Goal: Information Seeking & Learning: Learn about a topic

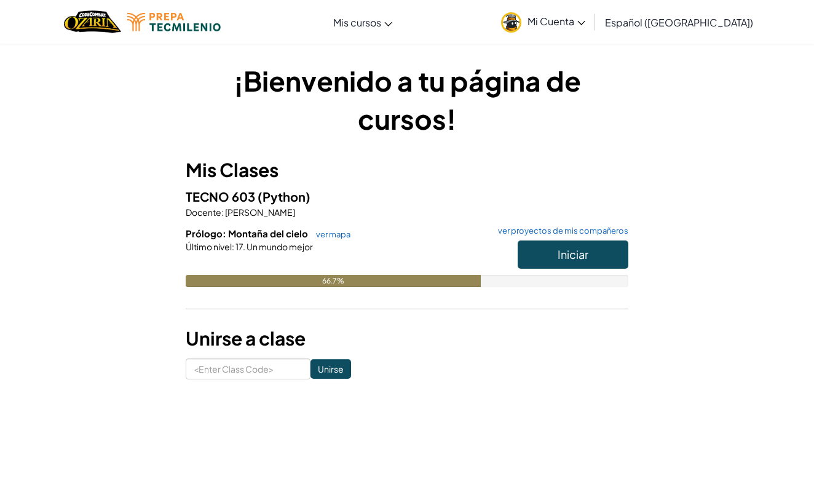
click at [546, 254] on button "Iniciar" at bounding box center [572, 254] width 111 height 28
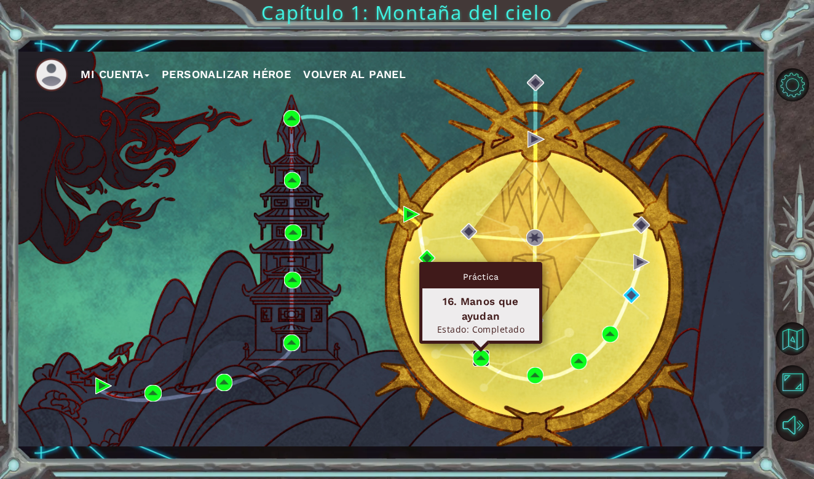
click at [482, 354] on img at bounding box center [481, 358] width 17 height 17
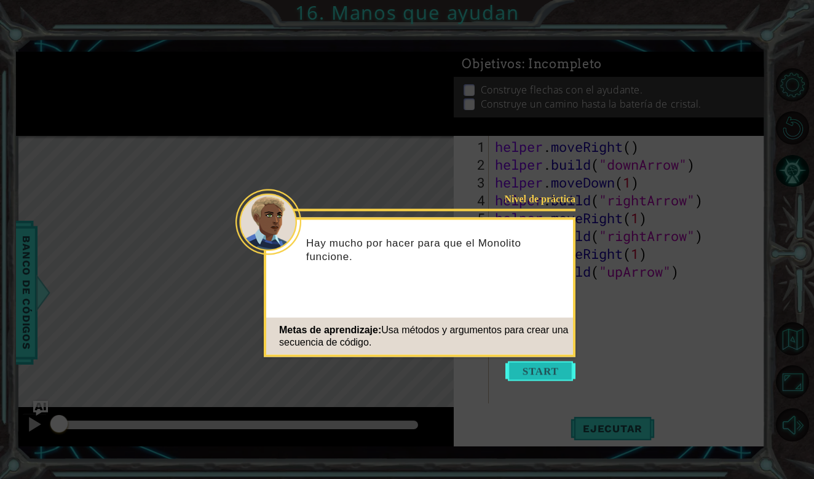
click at [530, 368] on button "Start" at bounding box center [540, 371] width 70 height 20
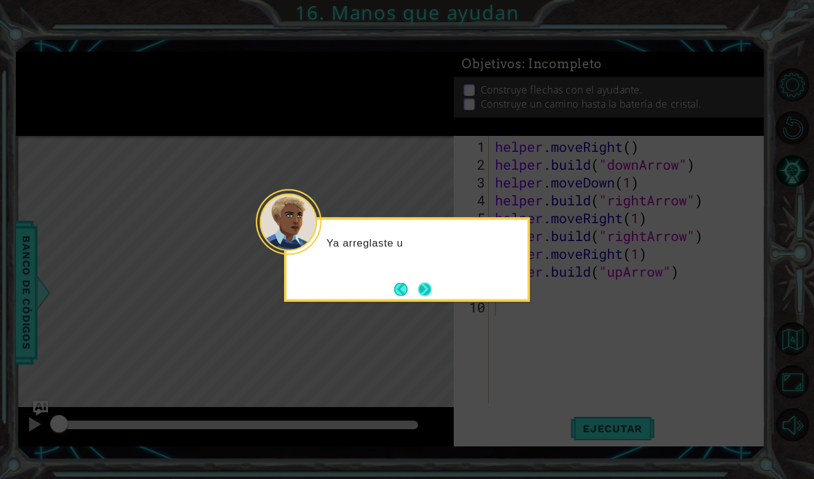
click at [422, 284] on button "Next" at bounding box center [425, 289] width 14 height 14
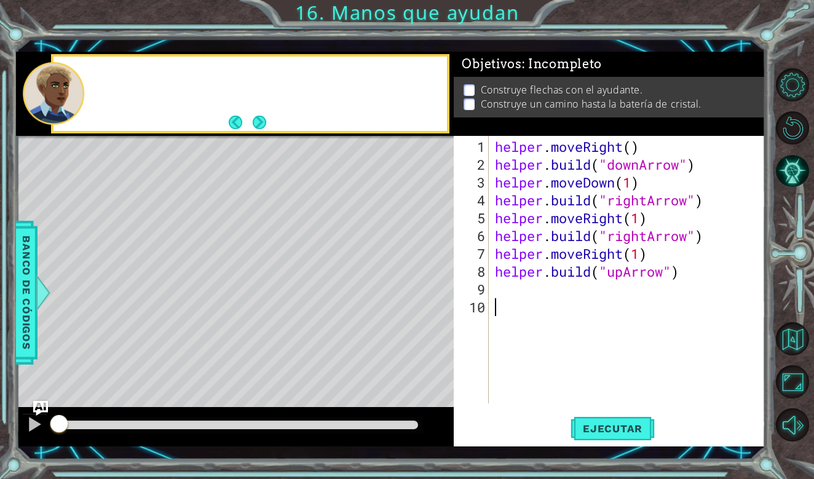
click at [422, 284] on div "Level Map" at bounding box center [300, 317] width 568 height 362
click at [616, 427] on span "Ejecutar" at bounding box center [612, 428] width 84 height 12
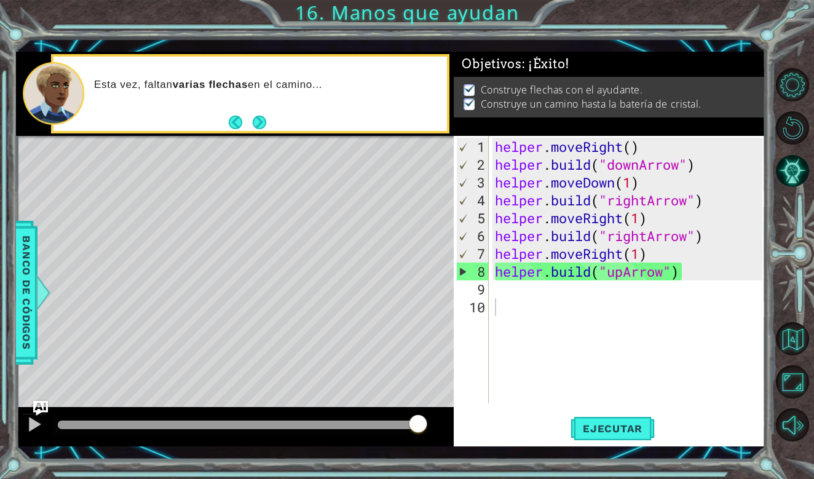
drag, startPoint x: 96, startPoint y: 424, endPoint x: 573, endPoint y: 412, distance: 477.6
click at [573, 412] on body "1 ההההההההההההההההההההההההההההההההההההההההההההההההההההההההההההההההההההההההההההה…" at bounding box center [407, 239] width 814 height 479
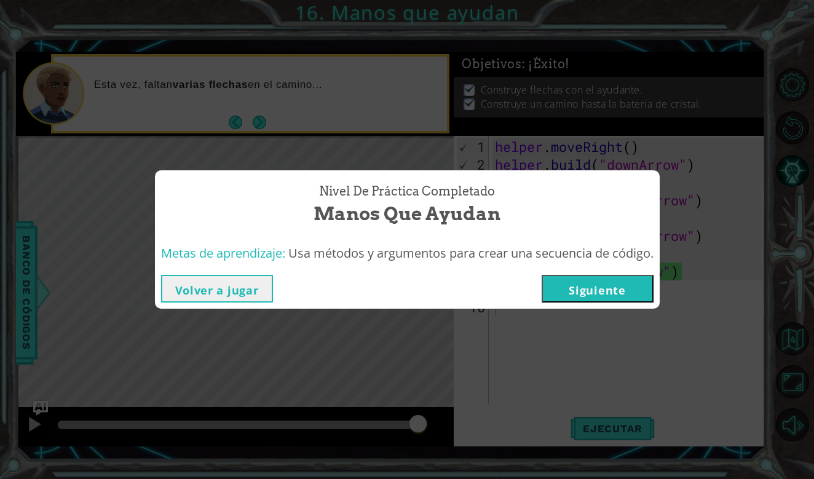
click at [603, 297] on button "Siguiente" at bounding box center [597, 289] width 112 height 28
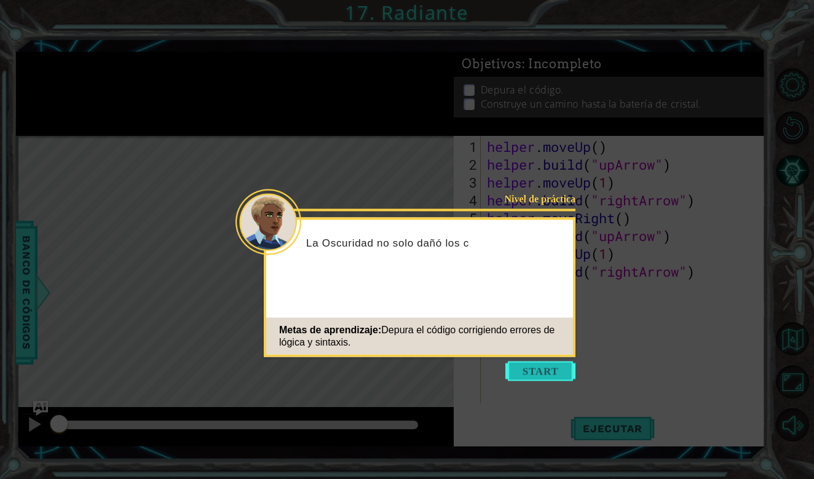
click at [560, 371] on button "Start" at bounding box center [540, 371] width 70 height 20
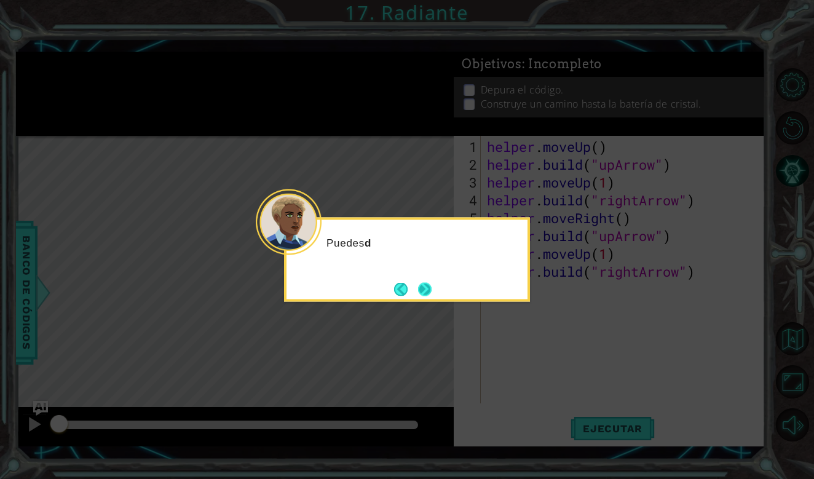
click at [423, 294] on button "Next" at bounding box center [425, 289] width 14 height 14
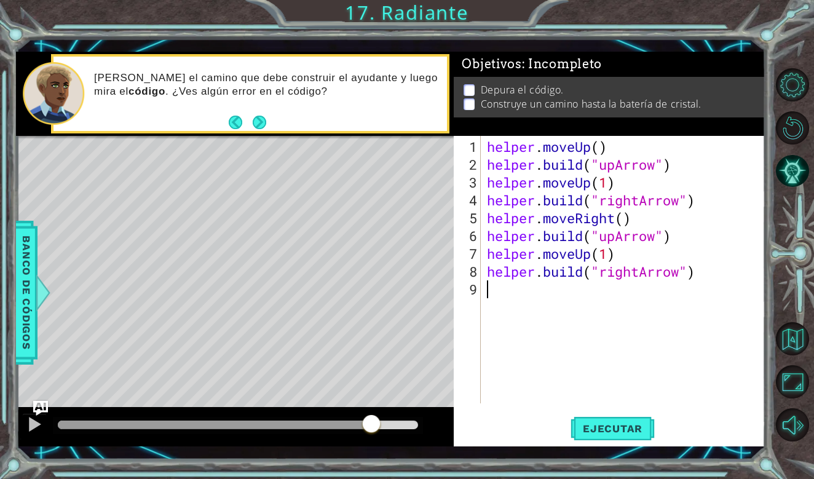
drag, startPoint x: 58, startPoint y: 430, endPoint x: 903, endPoint y: 406, distance: 844.6
click at [813, 406] on html "1 ההההההההההההההההההההההההההההההההההההההההההההההההההההההההההההההההההההההההההההה…" at bounding box center [407, 239] width 814 height 479
click at [598, 435] on button "Ejecutar" at bounding box center [612, 428] width 84 height 31
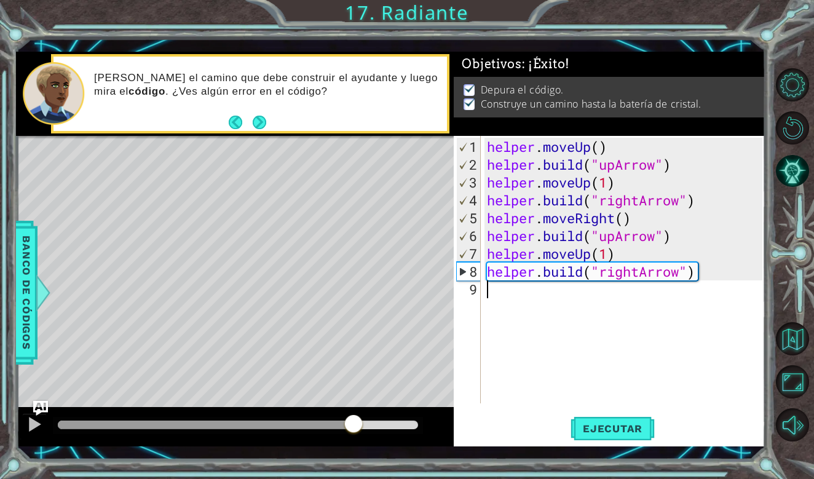
click at [423, 406] on div "methods helper moveUp() moveDown() moveLeft() moveRight() build(item) tools for…" at bounding box center [390, 249] width 748 height 395
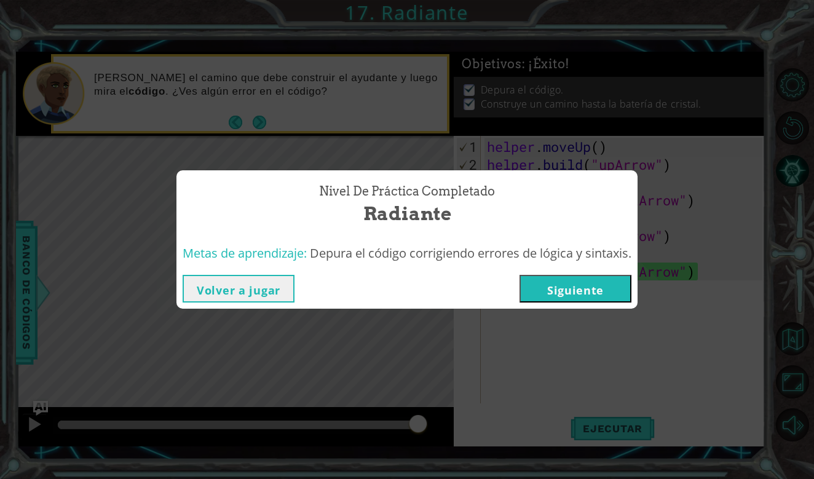
click at [586, 283] on button "Siguiente" at bounding box center [575, 289] width 112 height 28
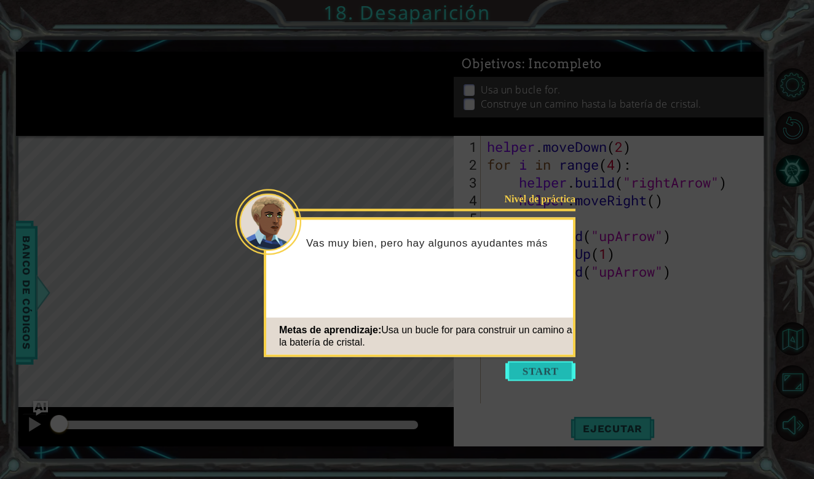
click at [557, 365] on button "Start" at bounding box center [540, 371] width 70 height 20
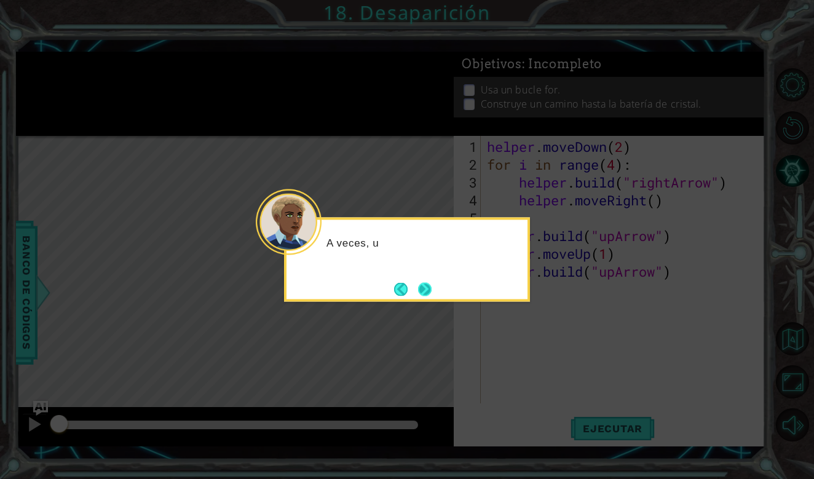
click at [425, 296] on button "Next" at bounding box center [425, 289] width 14 height 14
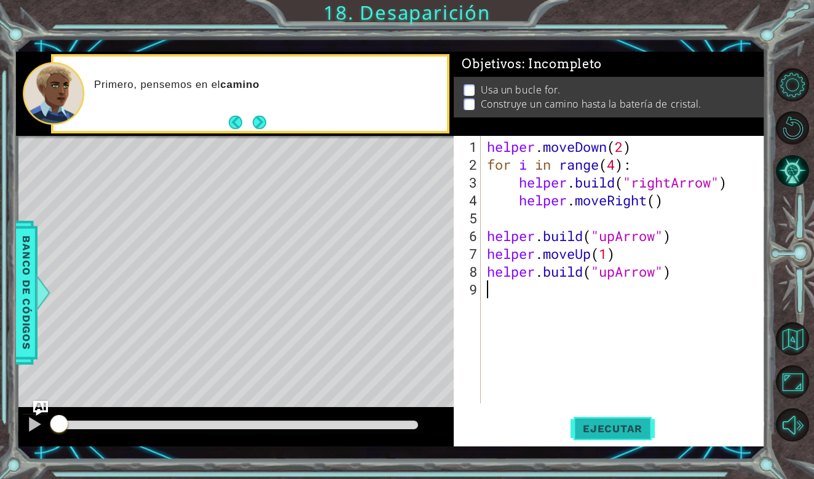
click at [627, 422] on button "Ejecutar" at bounding box center [612, 428] width 84 height 31
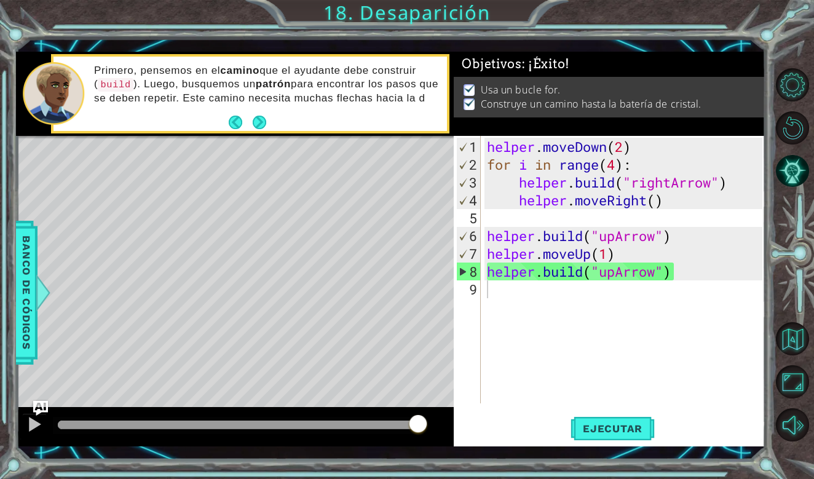
drag, startPoint x: 120, startPoint y: 431, endPoint x: 753, endPoint y: 441, distance: 633.0
click at [753, 441] on div "1 ההההההההההההההההההההההההההההההההההההההההההההההההההההההההההההההההההההההההההההה…" at bounding box center [390, 249] width 748 height 395
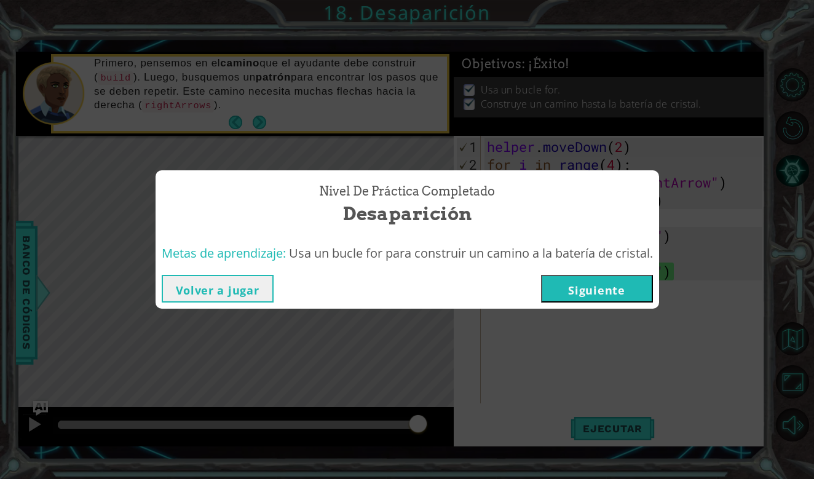
click at [628, 287] on button "Siguiente" at bounding box center [597, 289] width 112 height 28
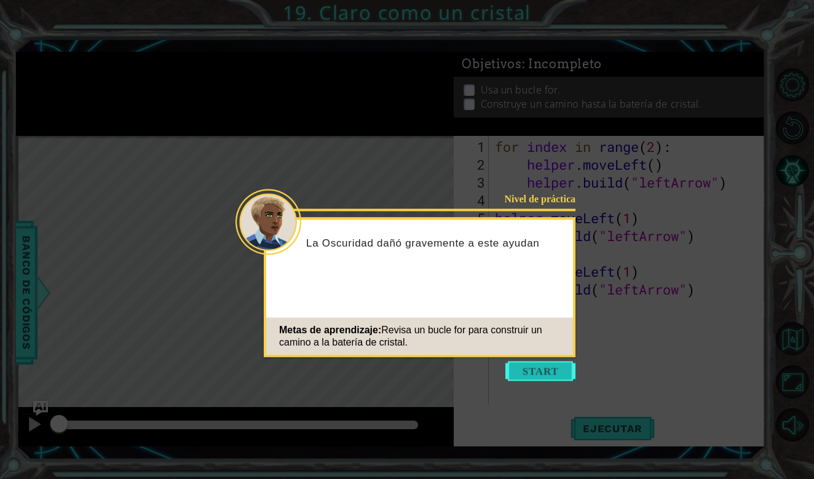
click at [534, 364] on button "Start" at bounding box center [540, 371] width 70 height 20
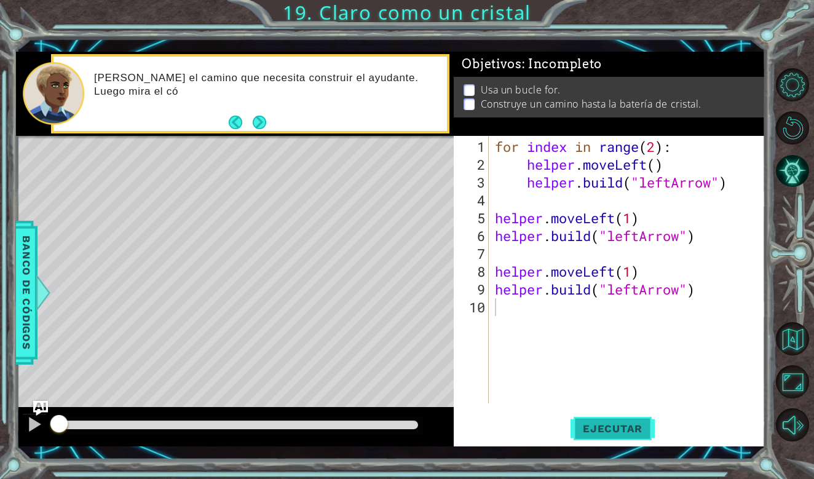
click at [592, 427] on span "Ejecutar" at bounding box center [612, 428] width 84 height 12
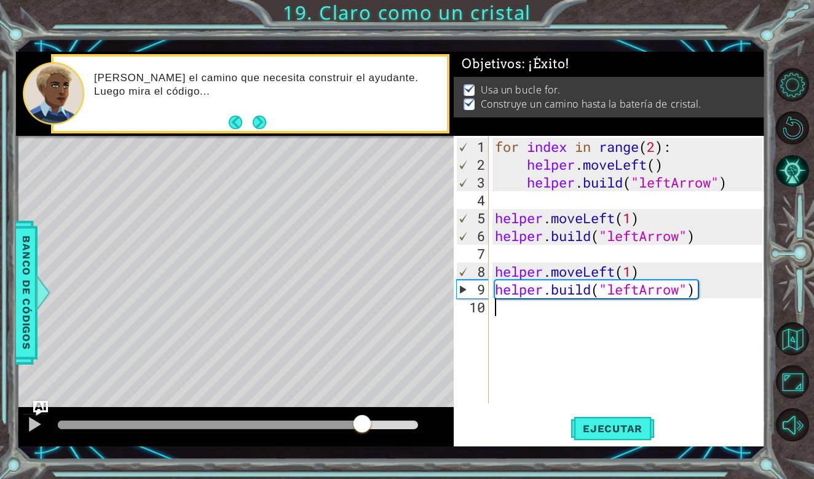
drag, startPoint x: 242, startPoint y: 429, endPoint x: 423, endPoint y: 412, distance: 181.5
click at [422, 412] on div at bounding box center [234, 426] width 437 height 39
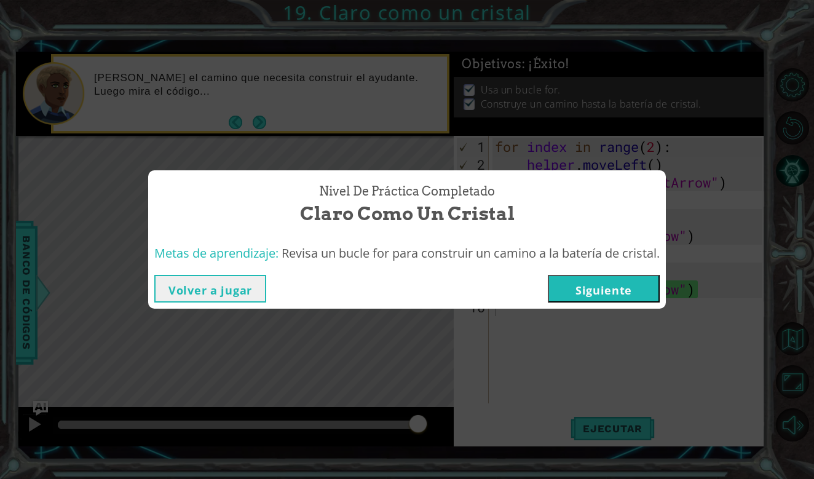
click at [594, 287] on button "Siguiente" at bounding box center [603, 289] width 112 height 28
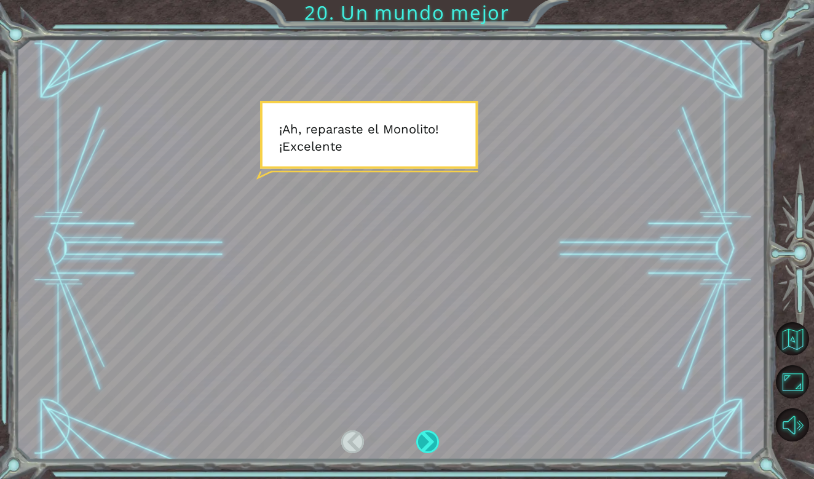
click at [436, 435] on div at bounding box center [428, 441] width 24 height 23
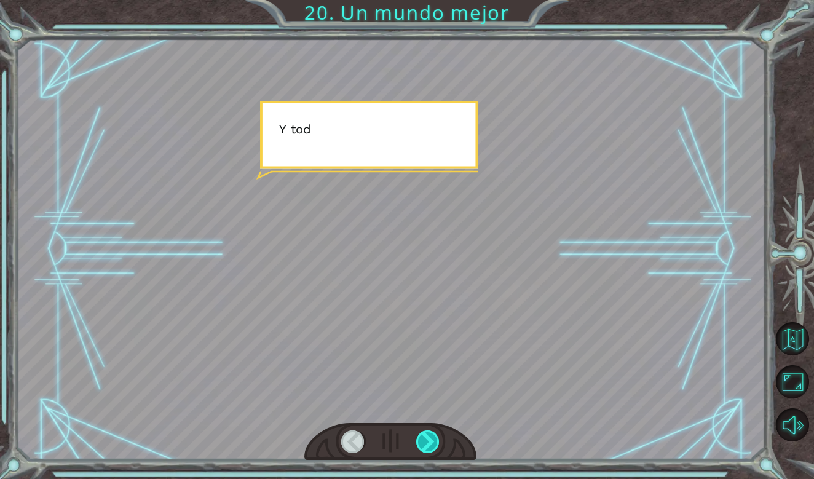
click at [436, 435] on div at bounding box center [428, 441] width 24 height 23
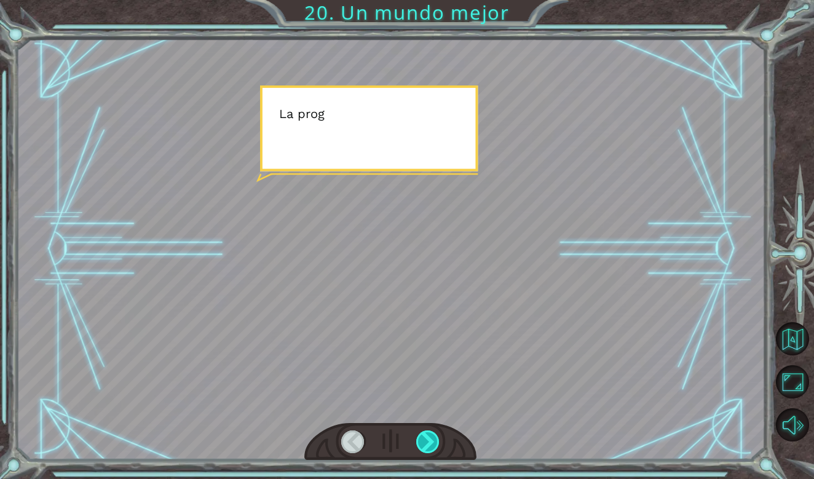
click at [436, 435] on div at bounding box center [428, 441] width 24 height 23
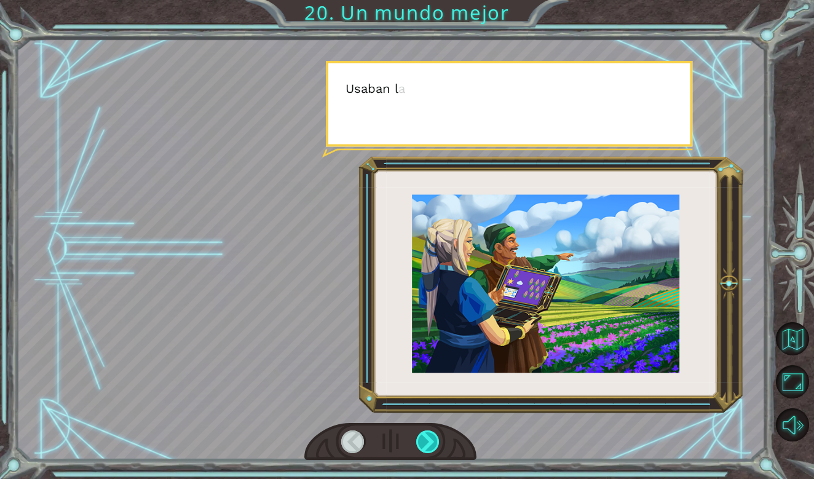
click at [436, 435] on div at bounding box center [428, 441] width 24 height 23
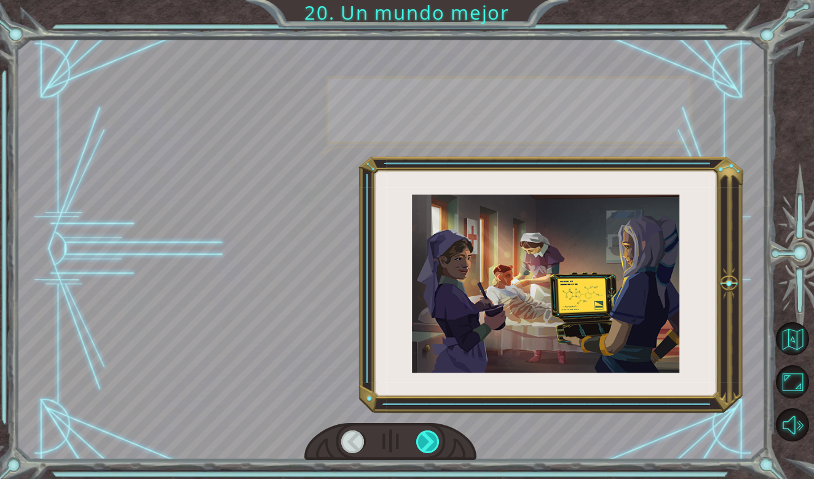
click at [436, 435] on div at bounding box center [428, 441] width 24 height 23
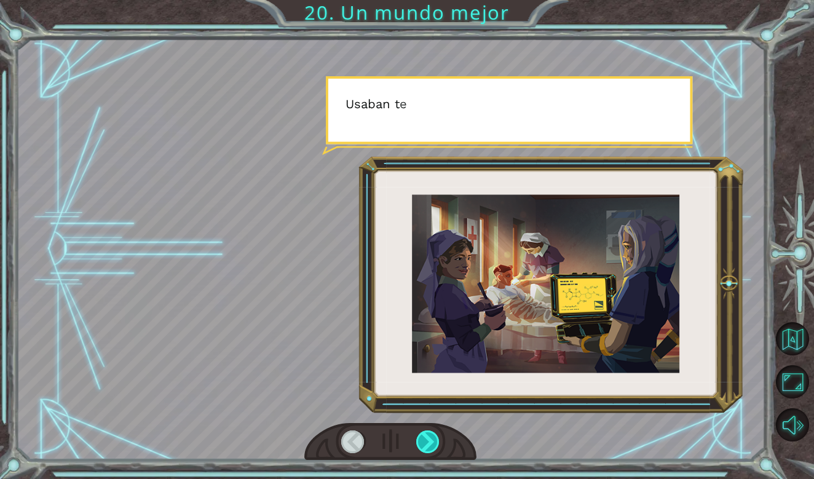
click at [436, 435] on div at bounding box center [428, 441] width 24 height 23
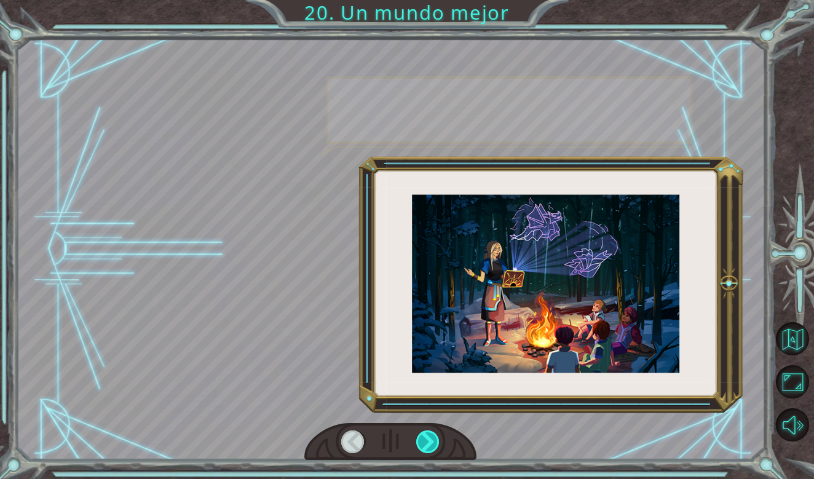
click at [436, 435] on div at bounding box center [428, 441] width 24 height 23
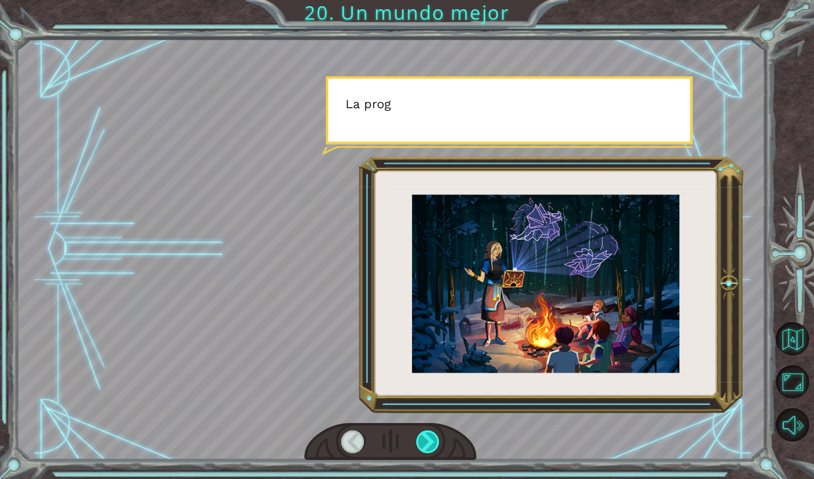
click at [436, 435] on div at bounding box center [428, 441] width 24 height 23
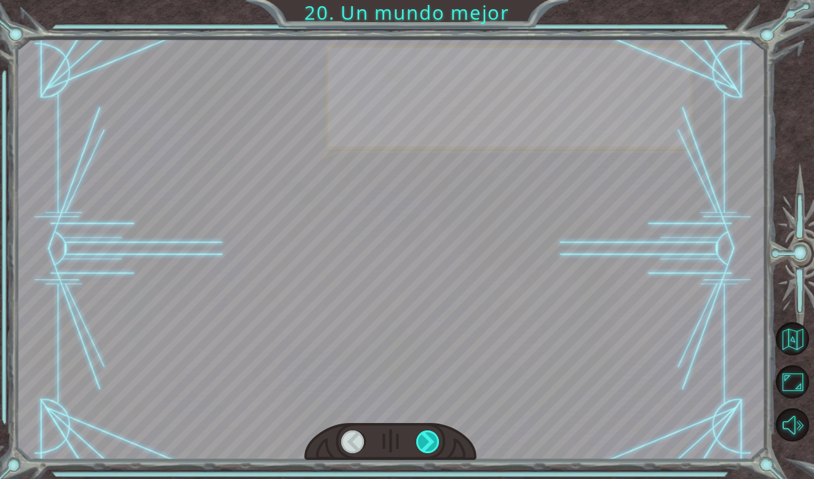
click at [436, 435] on div at bounding box center [428, 441] width 24 height 23
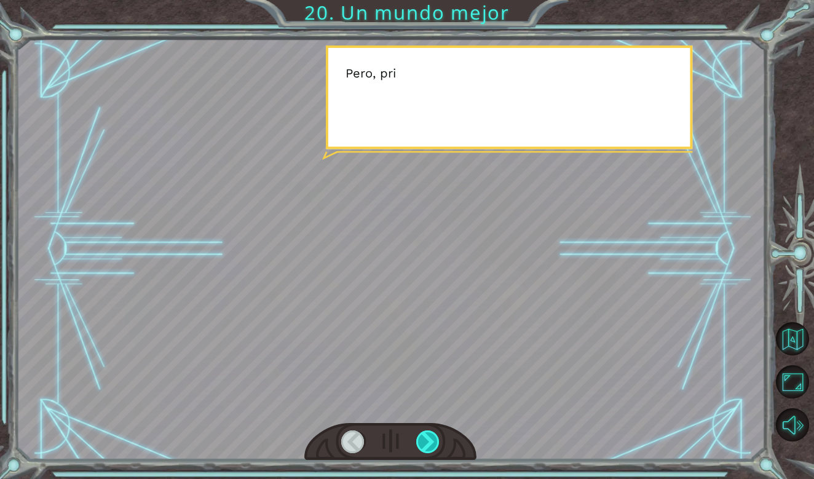
click at [436, 435] on div at bounding box center [428, 441] width 24 height 23
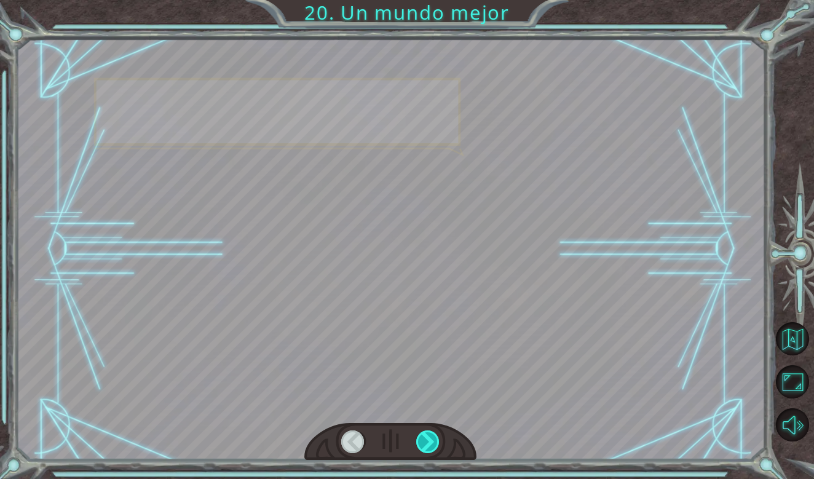
click at [436, 435] on div at bounding box center [428, 441] width 24 height 23
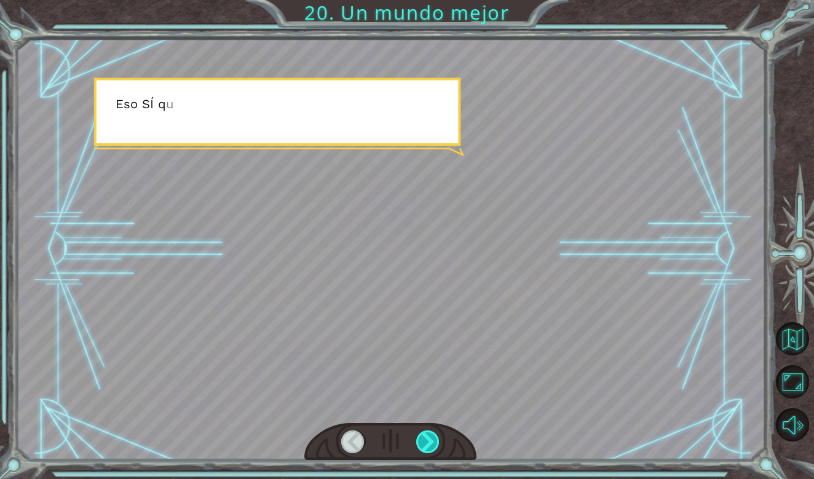
click at [436, 435] on div at bounding box center [428, 441] width 24 height 23
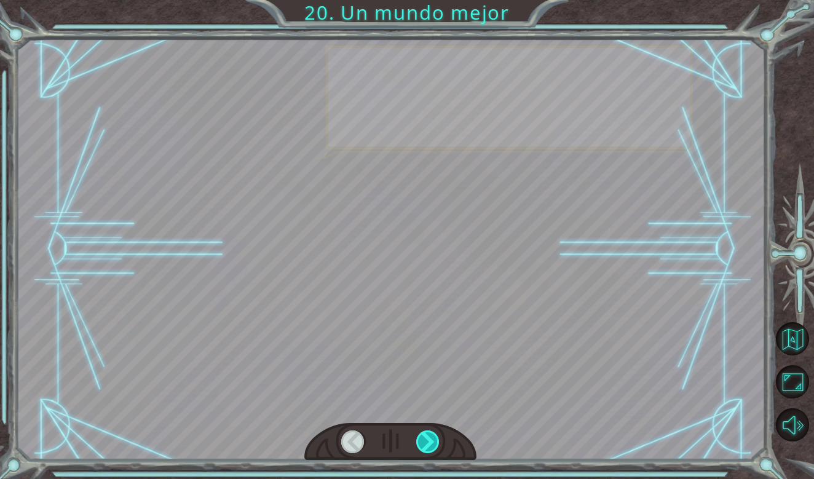
click at [436, 435] on div at bounding box center [428, 441] width 24 height 23
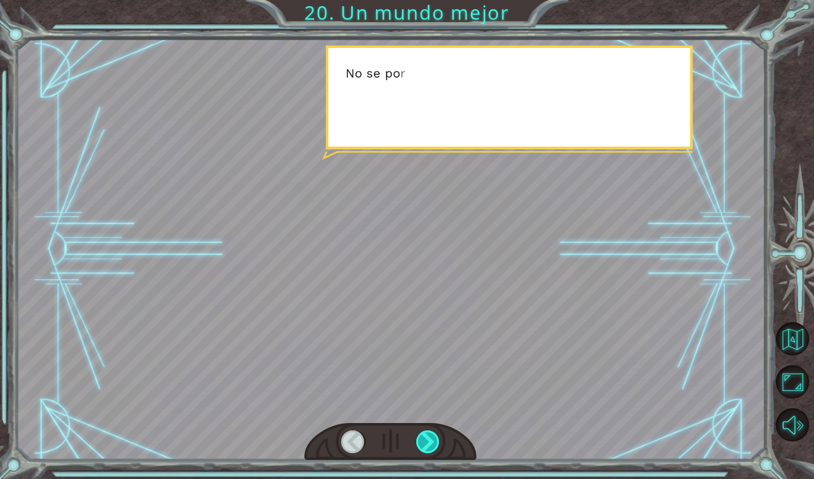
click at [436, 435] on div at bounding box center [428, 441] width 24 height 23
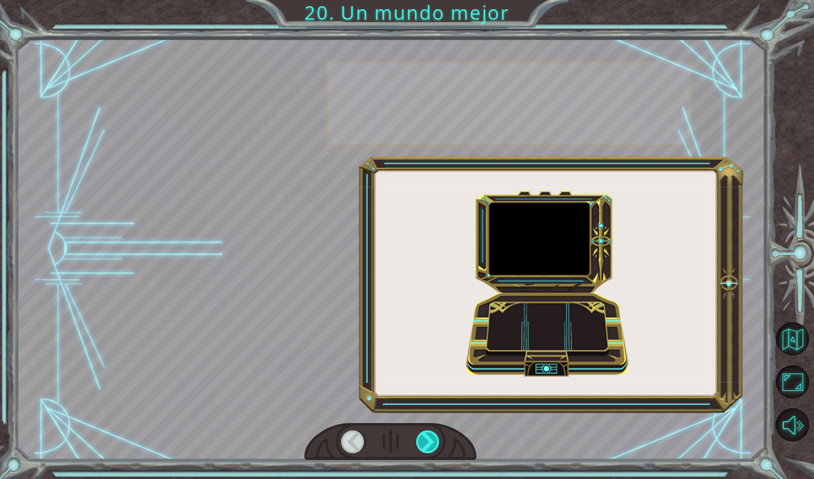
click at [436, 435] on div at bounding box center [428, 441] width 24 height 23
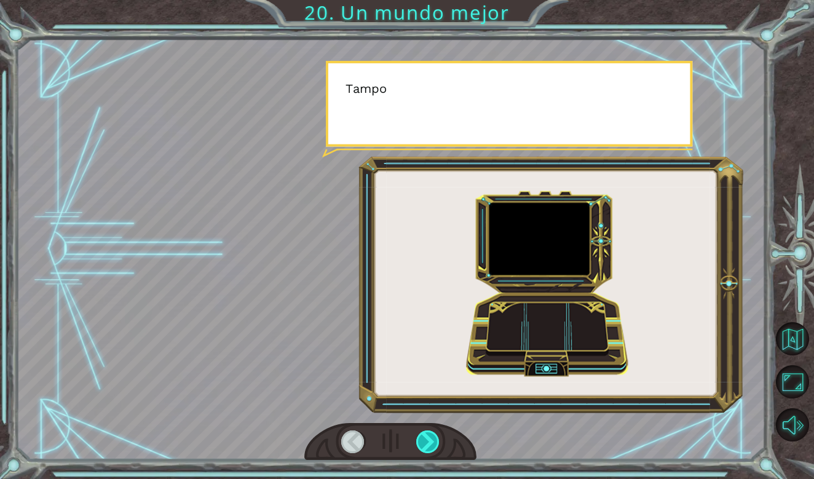
click at [436, 435] on div at bounding box center [428, 441] width 24 height 23
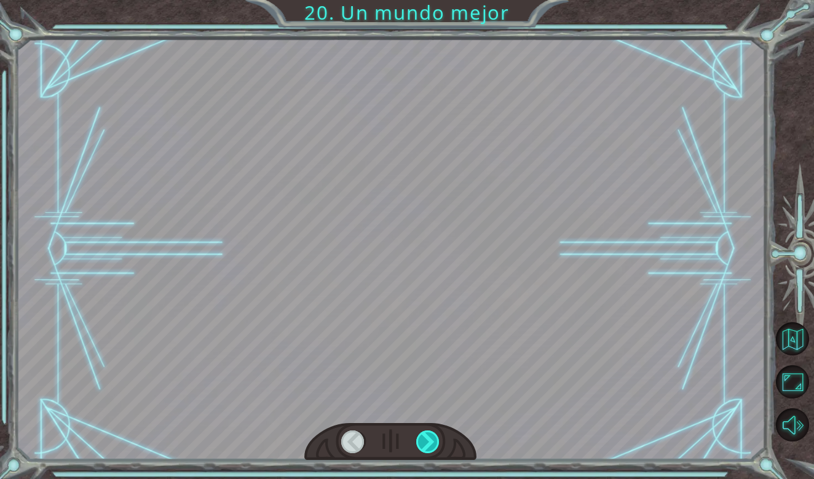
click at [436, 435] on div at bounding box center [428, 441] width 24 height 23
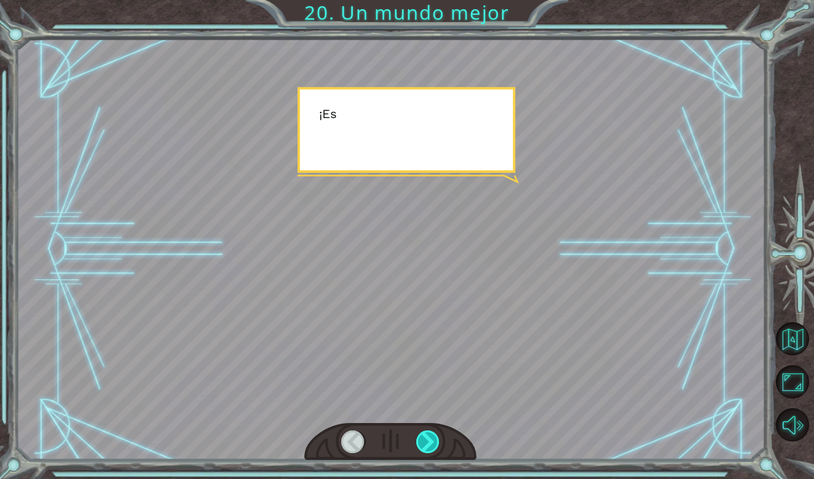
click at [436, 435] on div at bounding box center [428, 441] width 24 height 23
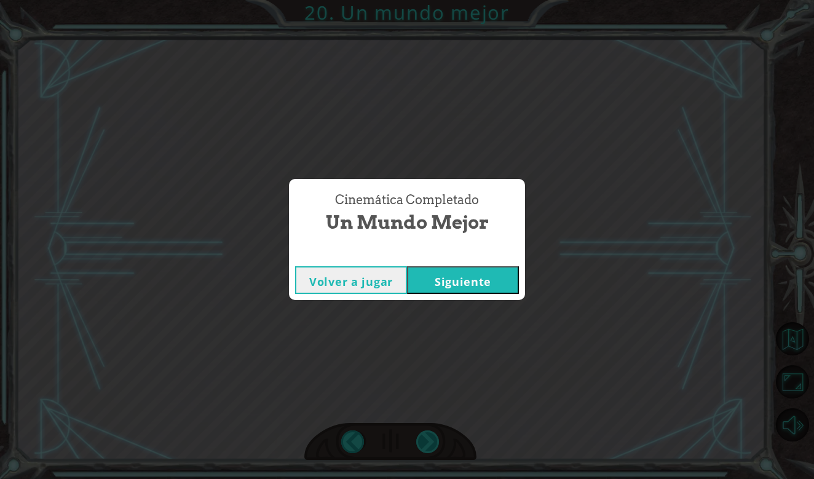
click at [436, 435] on div "Cinemática Completado Un mundo mejor Volver a jugar [GEOGRAPHIC_DATA]" at bounding box center [407, 239] width 814 height 479
click at [449, 292] on button "Siguiente" at bounding box center [463, 280] width 112 height 28
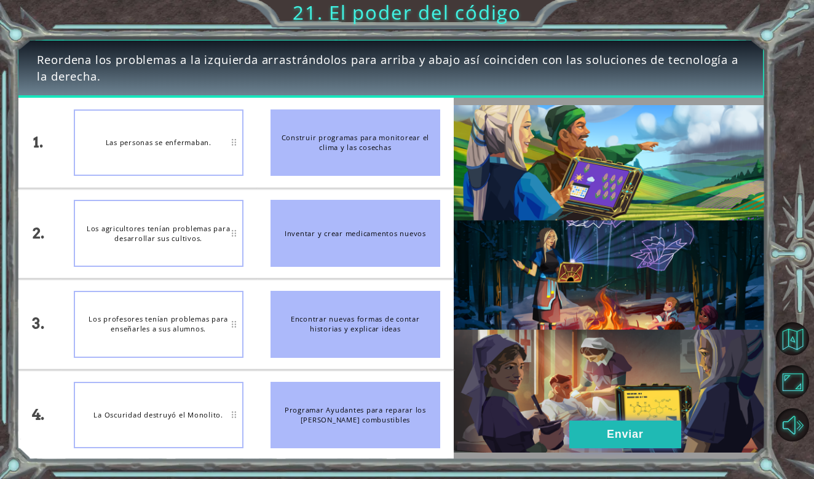
click at [614, 441] on button "Enviar" at bounding box center [625, 434] width 112 height 28
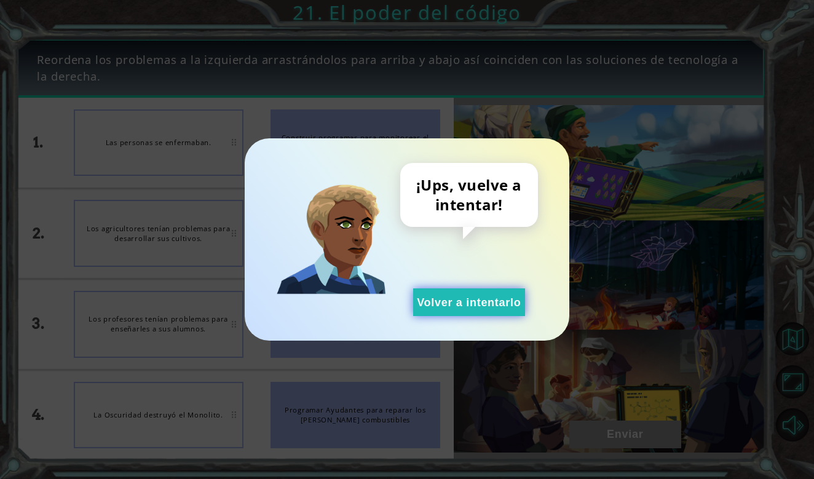
click at [460, 298] on button "Volver a intentarlo" at bounding box center [469, 302] width 112 height 28
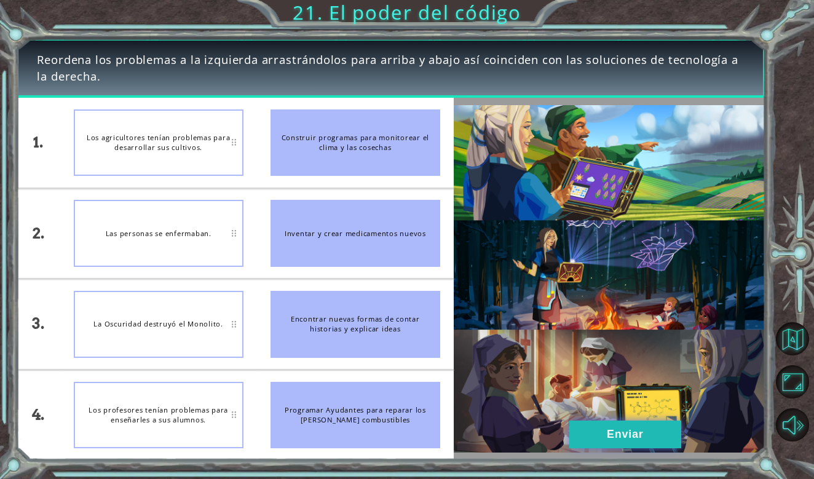
click at [615, 442] on button "Enviar" at bounding box center [625, 434] width 112 height 28
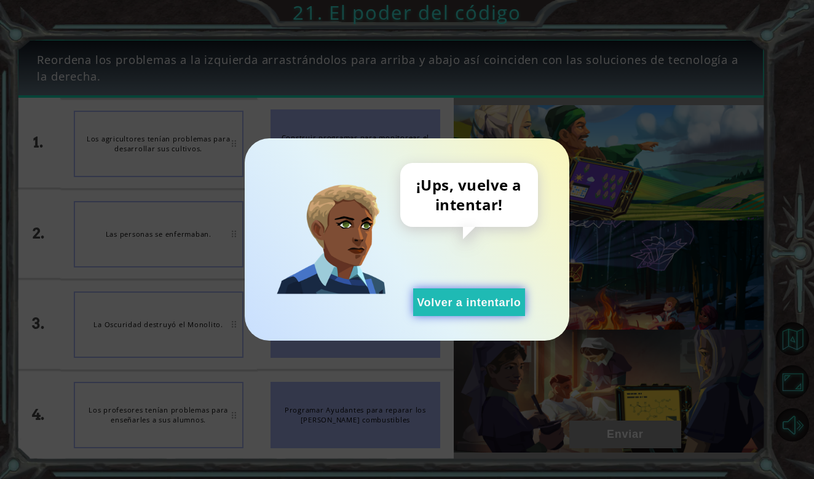
click at [491, 301] on button "Volver a intentarlo" at bounding box center [469, 302] width 112 height 28
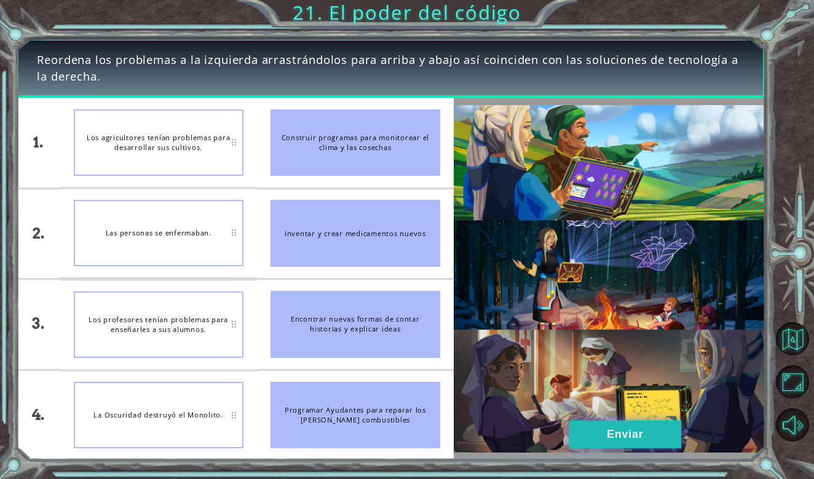
click at [604, 439] on button "Enviar" at bounding box center [625, 434] width 112 height 28
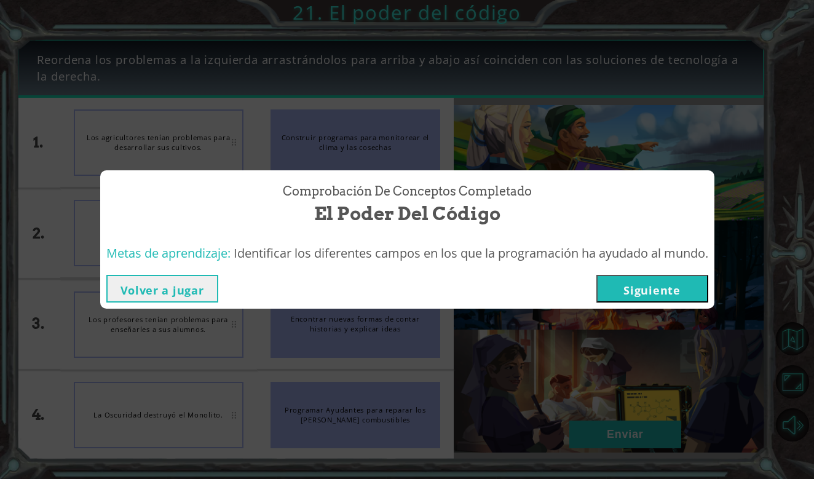
click at [490, 364] on div "Comprobación de conceptos Completado El poder del código Metas de aprendizaje: …" at bounding box center [407, 239] width 814 height 479
click at [194, 287] on button "Volver a jugar" at bounding box center [162, 289] width 112 height 28
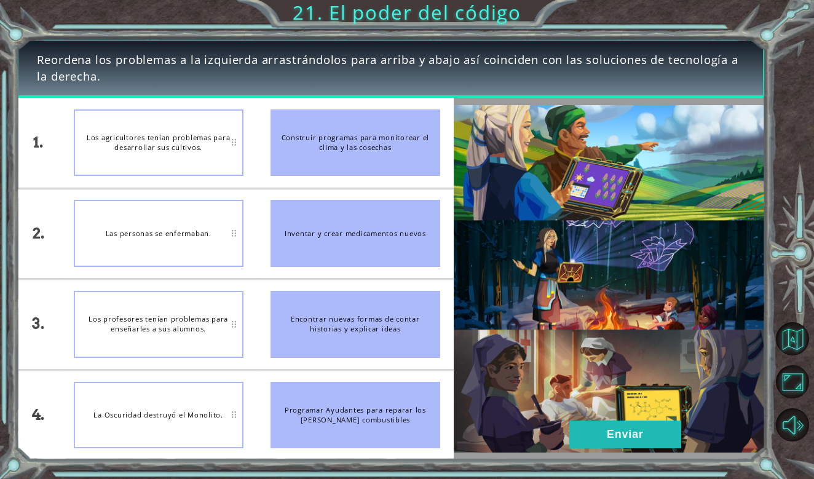
click at [681, 431] on img at bounding box center [609, 278] width 312 height 347
click at [664, 431] on button "Enviar" at bounding box center [625, 434] width 112 height 28
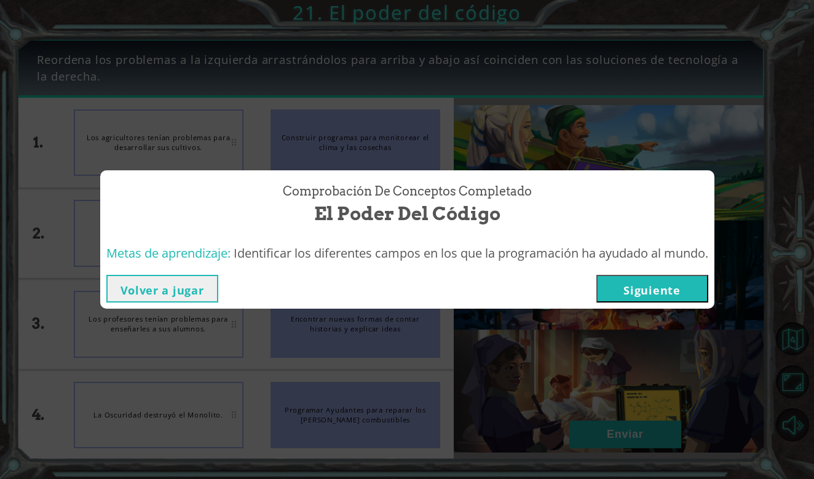
click at [673, 297] on button "Siguiente" at bounding box center [652, 289] width 112 height 28
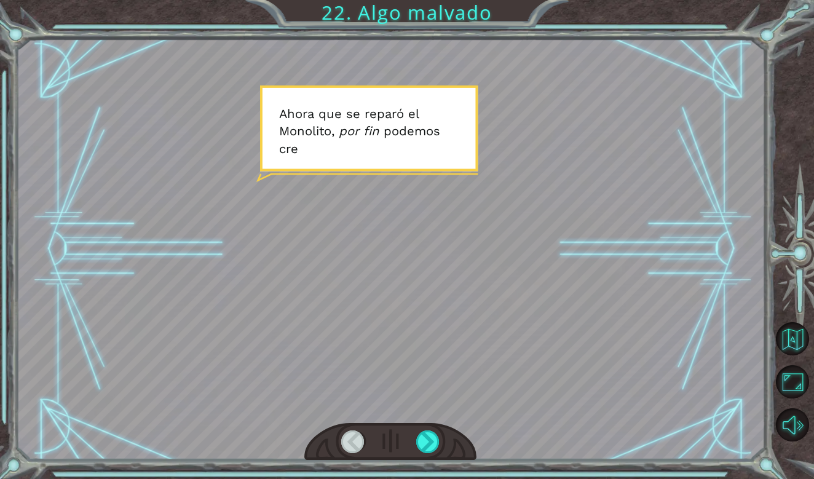
click at [414, 437] on div at bounding box center [390, 442] width 172 height 38
click at [418, 437] on div at bounding box center [428, 441] width 24 height 23
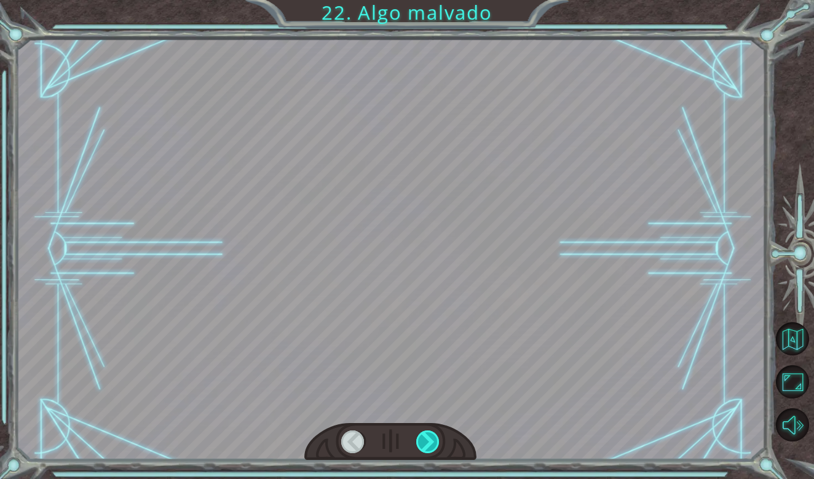
click at [418, 437] on div at bounding box center [428, 441] width 24 height 23
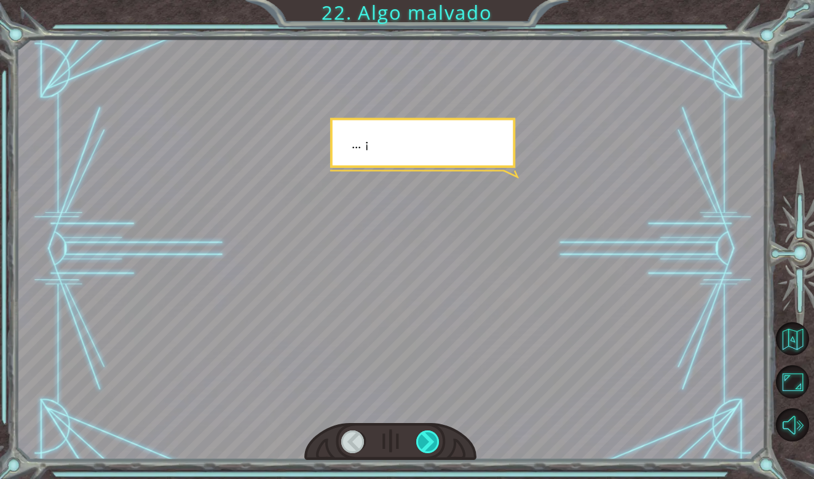
click at [418, 437] on div at bounding box center [428, 441] width 24 height 23
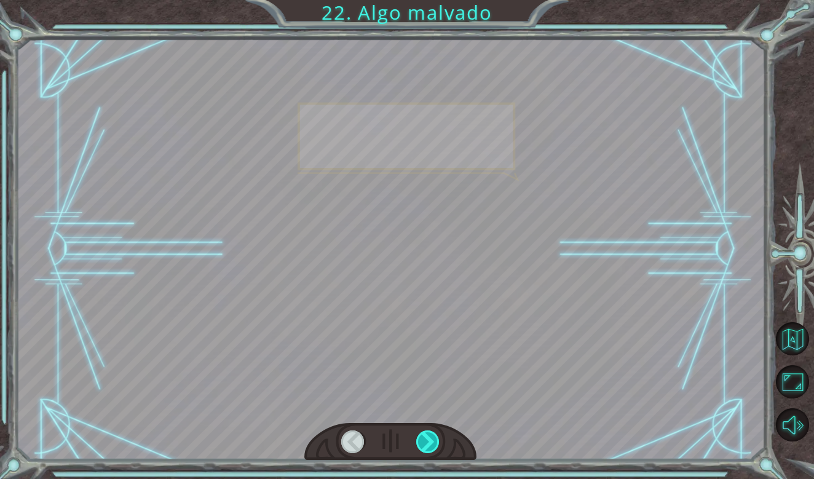
click at [424, 447] on div at bounding box center [428, 441] width 24 height 23
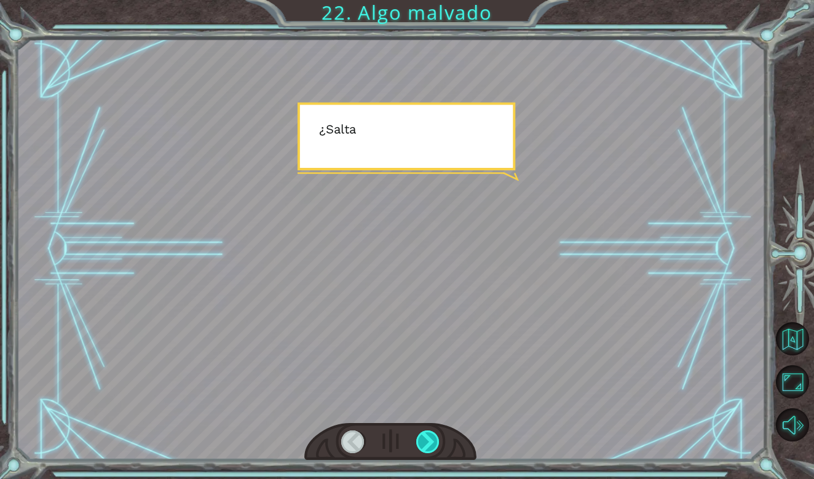
click at [424, 447] on div at bounding box center [428, 441] width 24 height 23
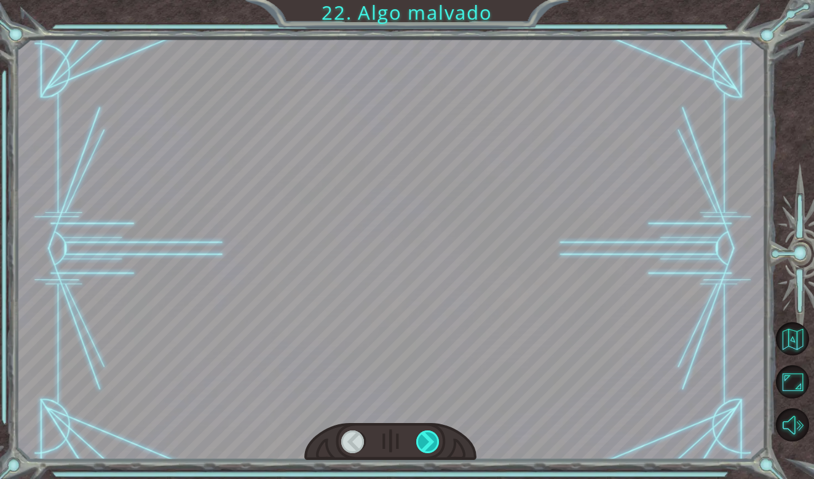
click at [424, 447] on div at bounding box center [428, 441] width 24 height 23
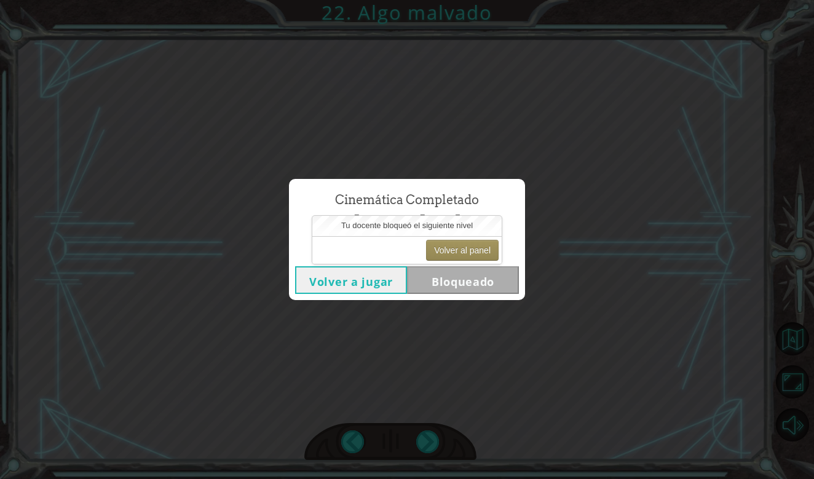
click at [387, 286] on button "Volver a jugar" at bounding box center [351, 280] width 112 height 28
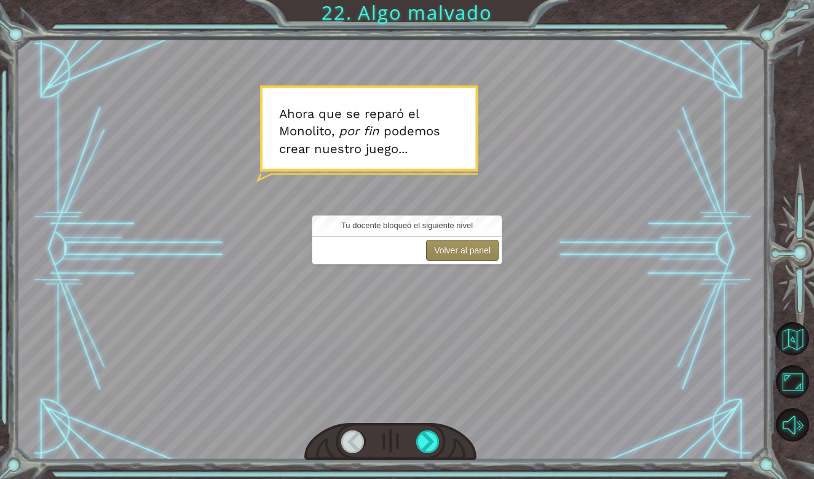
click at [461, 249] on button "Volver al panel" at bounding box center [462, 250] width 73 height 21
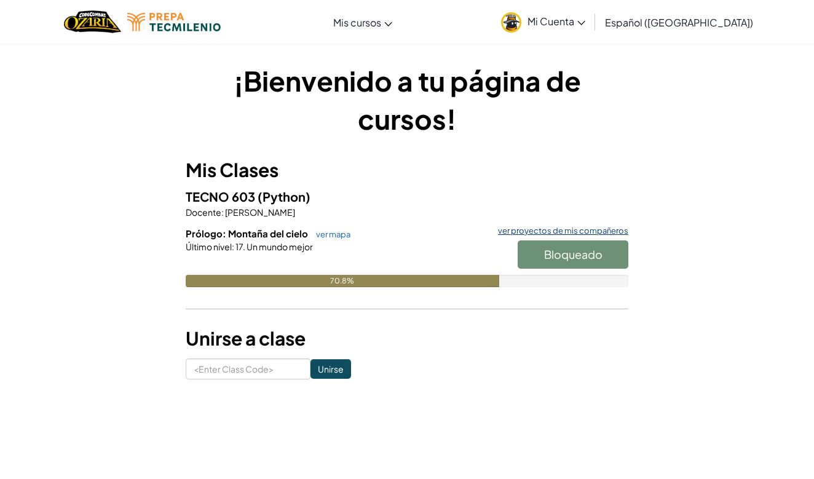
click at [505, 230] on link "ver proyectos de mis compañeros" at bounding box center [560, 231] width 136 height 8
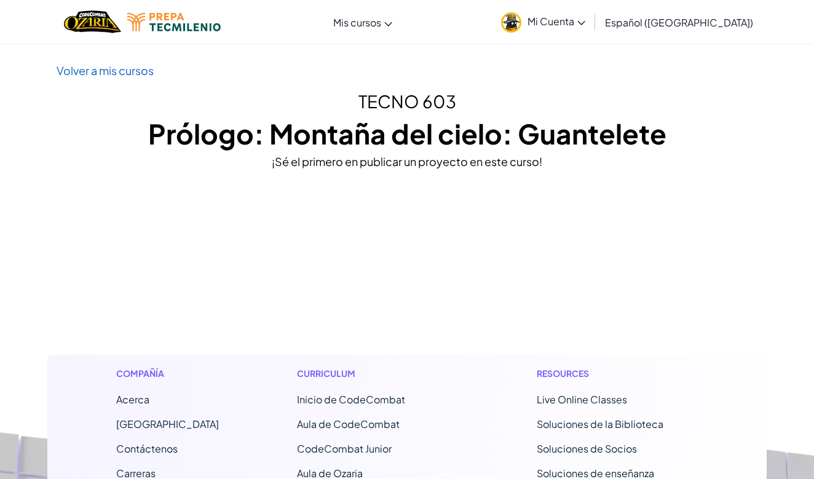
drag, startPoint x: 505, startPoint y: 230, endPoint x: 503, endPoint y: 217, distance: 13.1
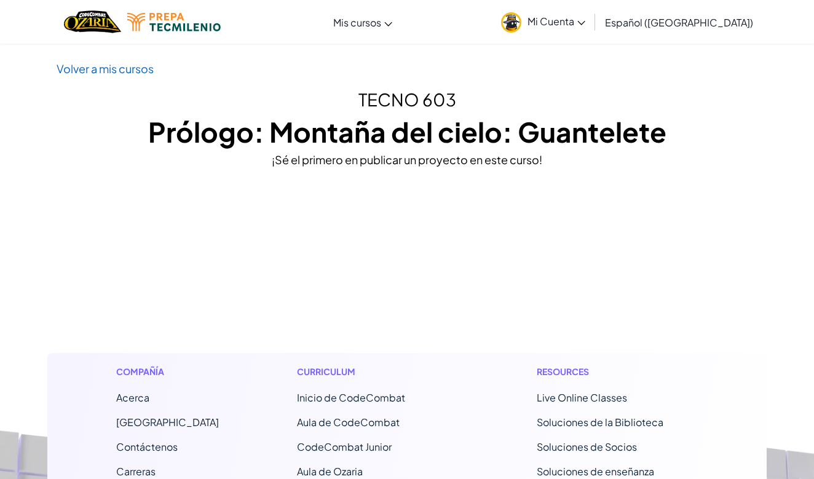
scroll to position [5, 0]
